Goal: Navigation & Orientation: Find specific page/section

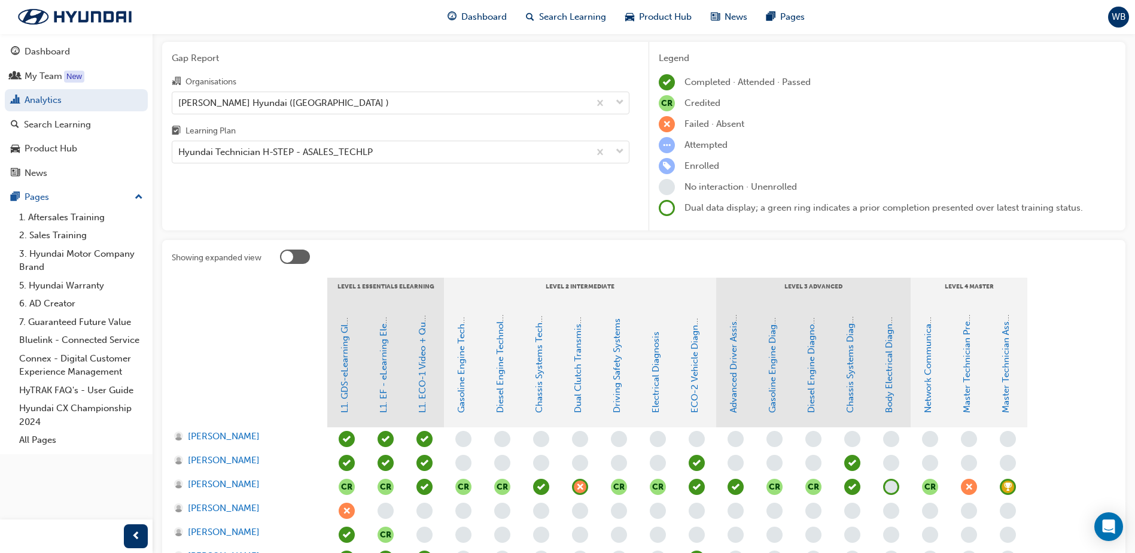
scroll to position [60, 0]
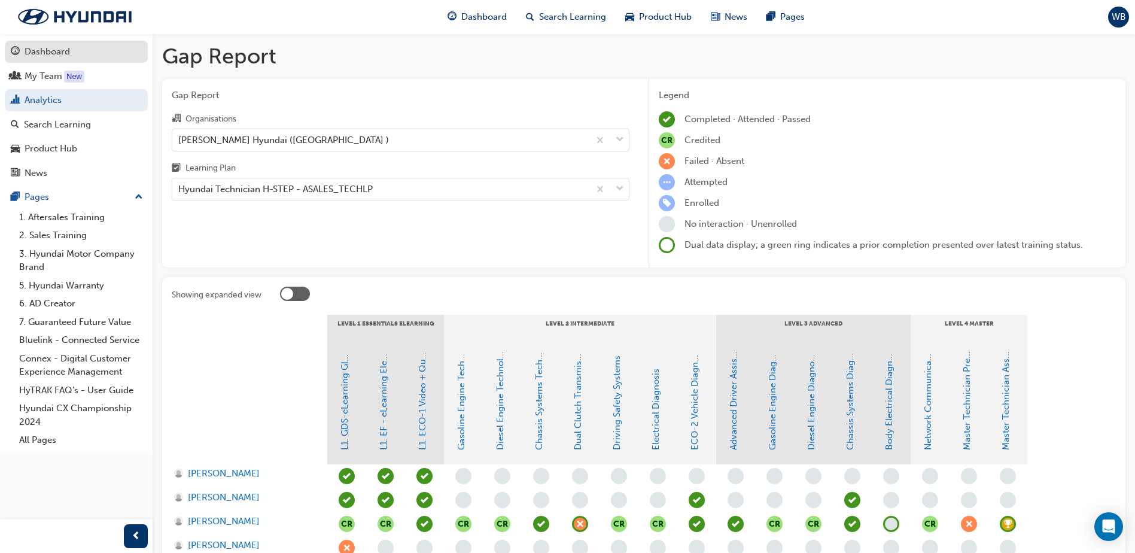
click at [47, 53] on div "Dashboard" at bounding box center [47, 52] width 45 height 14
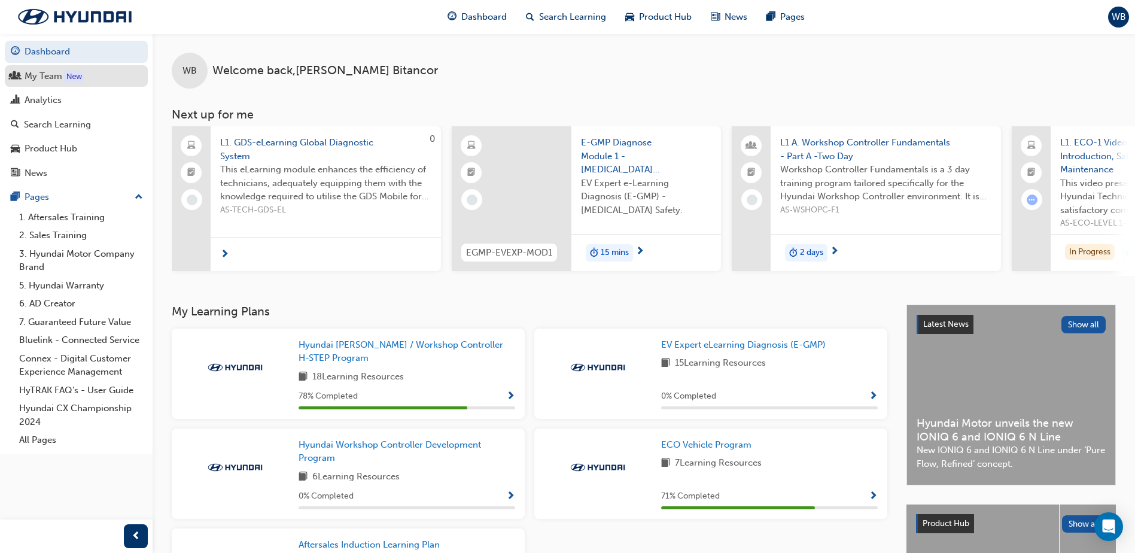
click at [57, 72] on div "My Team" at bounding box center [44, 76] width 38 height 14
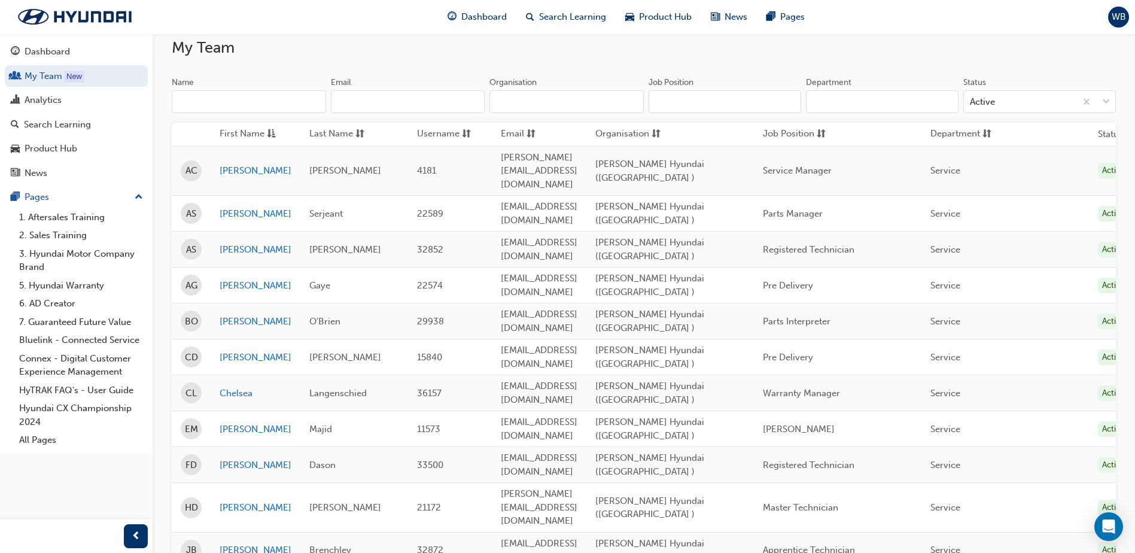
scroll to position [60, 0]
